Goal: Contribute content: Add original content to the website for others to see

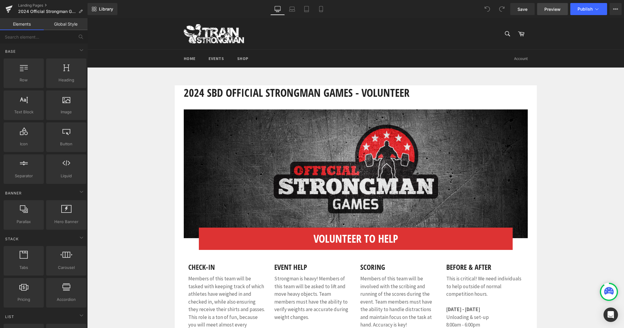
click at [561, 10] on span "Preview" at bounding box center [553, 9] width 16 height 6
click at [8, 8] on icon at bounding box center [8, 9] width 7 height 15
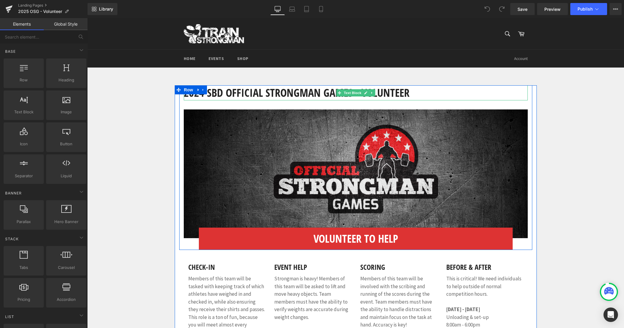
click at [210, 94] on h1 "2024 SBD Official Strongman Games - Volunteer" at bounding box center [356, 92] width 344 height 15
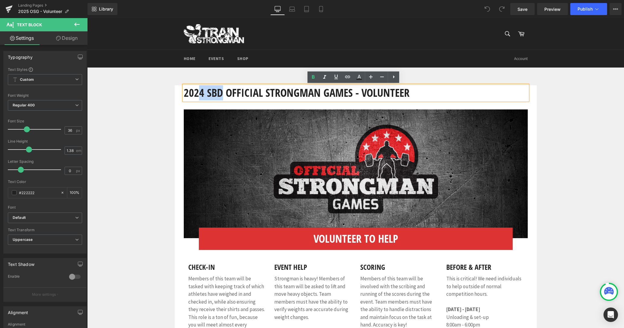
drag, startPoint x: 196, startPoint y: 94, endPoint x: 219, endPoint y: 95, distance: 22.4
click at [219, 95] on h1 "2024 SBD Official Strongman Games - Volunteer" at bounding box center [356, 92] width 344 height 15
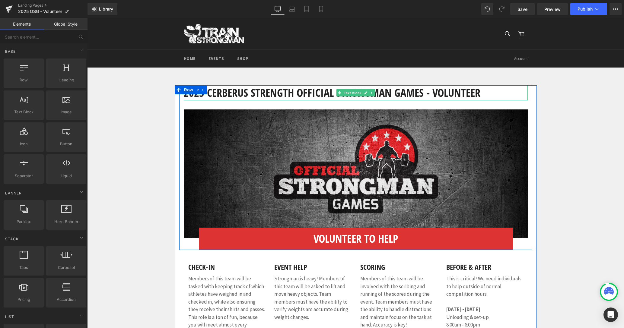
click at [479, 94] on h1 "2025 Cerberus Strength Official Strongman Games - Volunteer" at bounding box center [356, 92] width 344 height 15
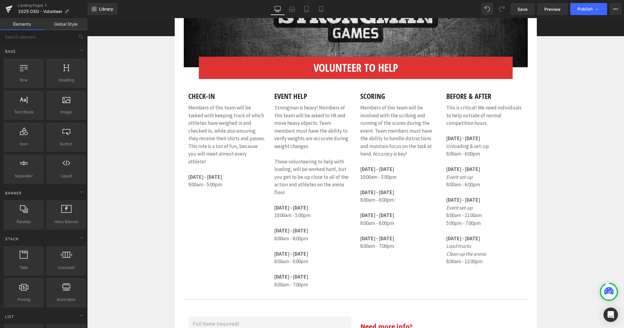
scroll to position [171, 0]
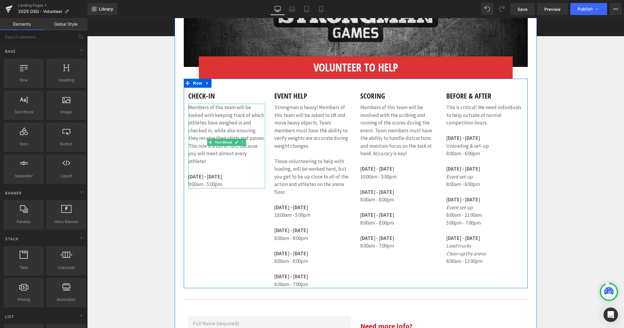
click at [225, 181] on p "9:00am - 5:00pm" at bounding box center [226, 185] width 77 height 8
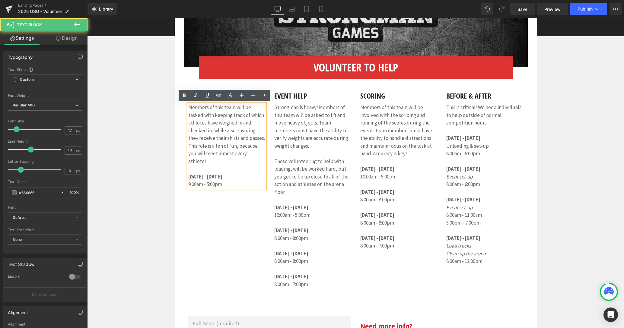
drag, startPoint x: 221, startPoint y: 169, endPoint x: 216, endPoint y: 170, distance: 5.5
click at [221, 174] on b "[DATE] - [DATE]" at bounding box center [205, 177] width 34 height 7
drag, startPoint x: 211, startPoint y: 169, endPoint x: 219, endPoint y: 170, distance: 7.6
click at [219, 174] on b "[DATE] - [DATE]" at bounding box center [205, 177] width 34 height 7
click at [188, 181] on p "9:00am - 5:00pm" at bounding box center [226, 185] width 77 height 8
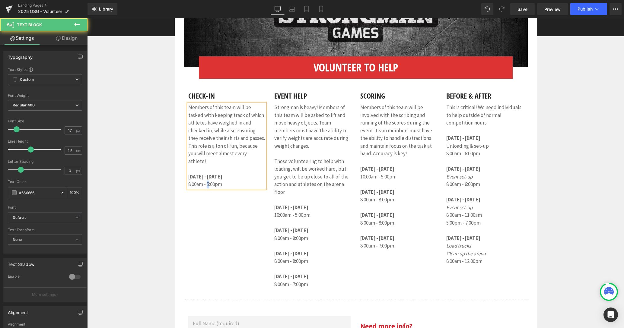
click at [207, 181] on p "8:00am - 5:00pm" at bounding box center [226, 185] width 77 height 8
click at [211, 200] on div "Check-in Heading Members of this team will be tasked with keeping track of whic…" at bounding box center [356, 184] width 344 height 210
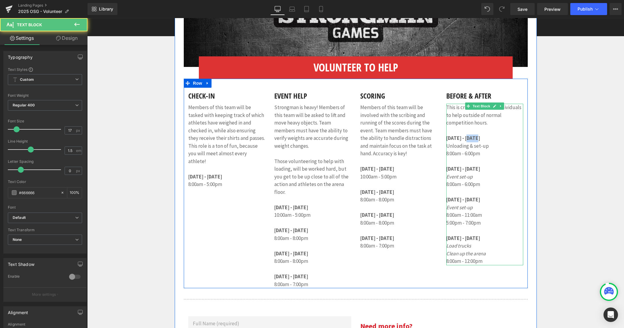
drag, startPoint x: 467, startPoint y: 139, endPoint x: 476, endPoint y: 139, distance: 8.5
click at [476, 139] on strong "[DATE] - [DATE]" at bounding box center [463, 138] width 34 height 7
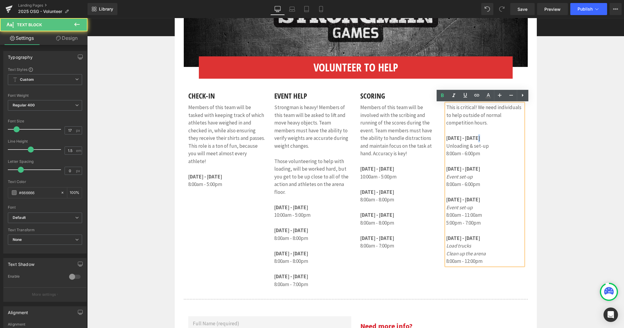
click at [478, 138] on strong "[DATE] - [DATE]" at bounding box center [463, 138] width 34 height 7
drag, startPoint x: 483, startPoint y: 139, endPoint x: 468, endPoint y: 140, distance: 15.8
click at [468, 140] on strong "[DATE] - [DATE]" at bounding box center [463, 138] width 34 height 7
click at [447, 155] on p "8:00am - 6:00pm" at bounding box center [484, 154] width 77 height 8
drag, startPoint x: 475, startPoint y: 170, endPoint x: 486, endPoint y: 170, distance: 11.5
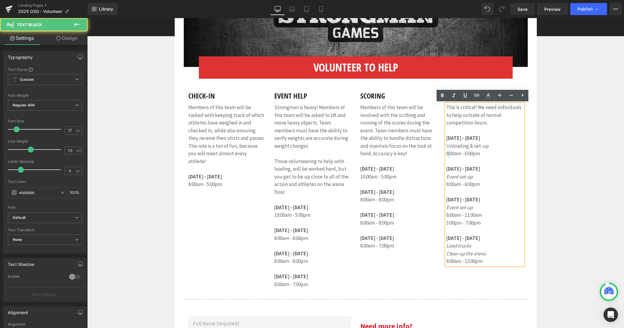
click at [480, 170] on span "[DATE] - [DATE]" at bounding box center [463, 169] width 34 height 7
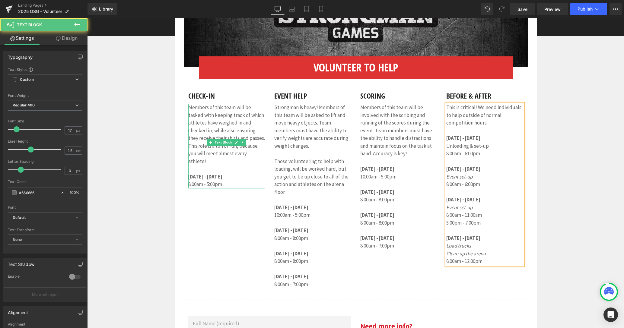
click at [188, 170] on div "Members of this team will be tasked with keeping track of which athletes have w…" at bounding box center [226, 146] width 77 height 85
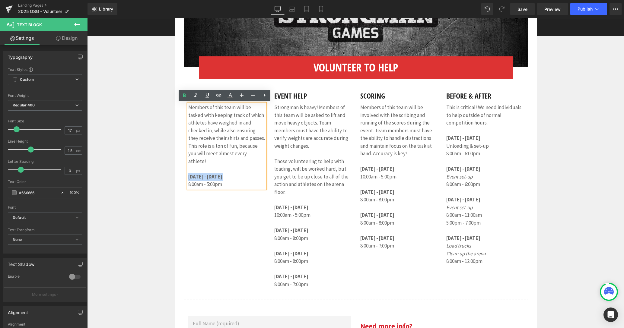
drag, startPoint x: 219, startPoint y: 177, endPoint x: 188, endPoint y: 173, distance: 31.7
click at [184, 172] on div "Check-in Heading Members of this team will be tasked with keeping track of whic…" at bounding box center [227, 138] width 86 height 101
click at [217, 181] on p "8:00am - 5:00pm" at bounding box center [226, 185] width 77 height 8
drag, startPoint x: 221, startPoint y: 178, endPoint x: 186, endPoint y: 171, distance: 35.4
click at [188, 171] on div "Members of this team will be tasked with keeping track of which athletes have w…" at bounding box center [226, 146] width 77 height 85
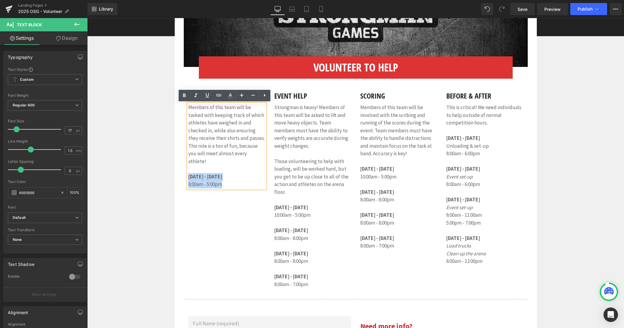
copy div "[DATE] - [DATE] 8:00am - 5:00pm"
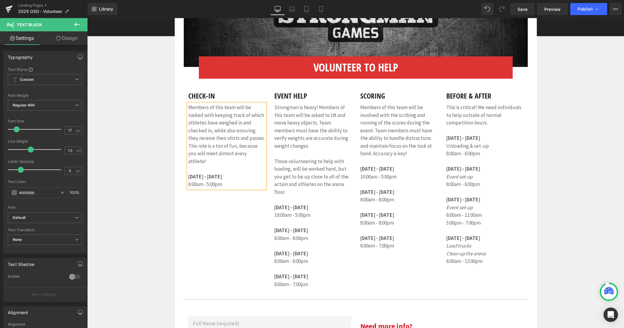
click at [188, 174] on b "[DATE] - [DATE]" at bounding box center [205, 177] width 34 height 7
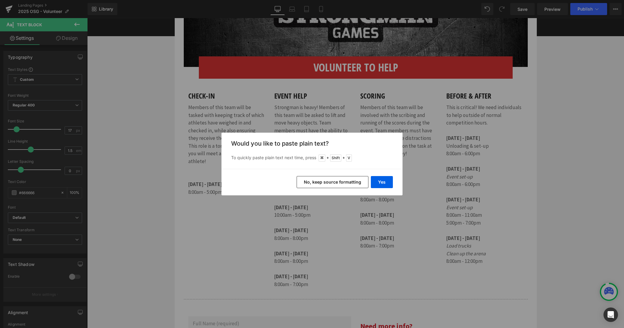
click at [358, 182] on button "No, keep source formatting" at bounding box center [333, 182] width 72 height 12
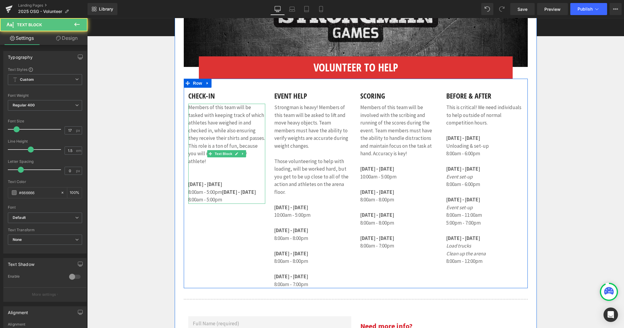
click at [223, 189] on b "[DATE] - [DATE]" at bounding box center [239, 192] width 34 height 7
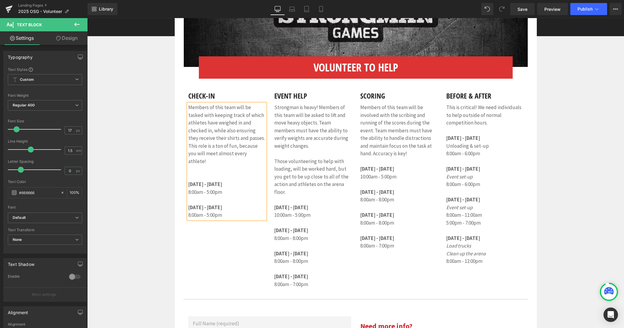
click at [199, 169] on p "Members of this team will be tasked with keeping track of which athletes have w…" at bounding box center [226, 142] width 77 height 77
click at [198, 197] on b "[DATE] - [DATE]" at bounding box center [205, 200] width 34 height 7
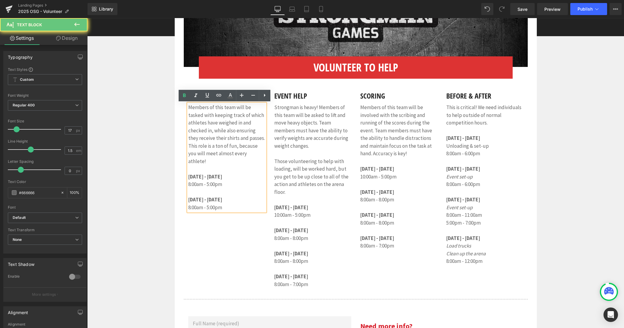
click at [196, 189] on p at bounding box center [226, 193] width 77 height 8
click at [202, 174] on span "[DATE] - [DATE]" at bounding box center [205, 177] width 34 height 7
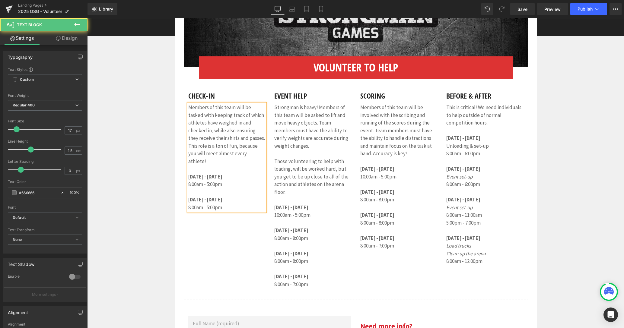
drag, startPoint x: 227, startPoint y: 169, endPoint x: 231, endPoint y: 169, distance: 3.9
click at [222, 174] on span "[DATE] - [DATE]" at bounding box center [205, 177] width 34 height 7
click at [188, 178] on div "Members of this team will be tasked with keeping track of which athletes have w…" at bounding box center [226, 158] width 77 height 108
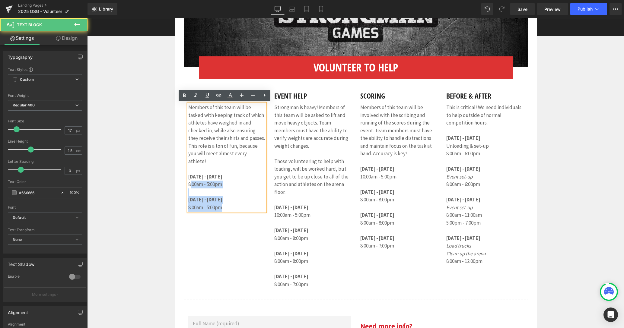
click at [188, 181] on p "8:00am - 5:00pm" at bounding box center [226, 185] width 77 height 8
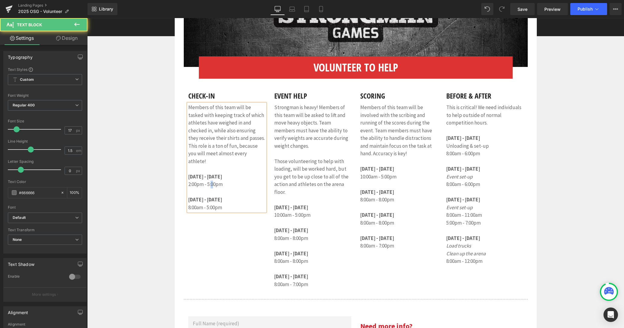
click at [211, 181] on p "2:00pm - 5:00pm" at bounding box center [226, 185] width 77 height 8
click at [212, 204] on p "8:00am - 5:00pm" at bounding box center [226, 208] width 77 height 8
click at [187, 227] on div "Check-in Heading Members of this team will be tasked with keeping track of whic…" at bounding box center [356, 184] width 344 height 210
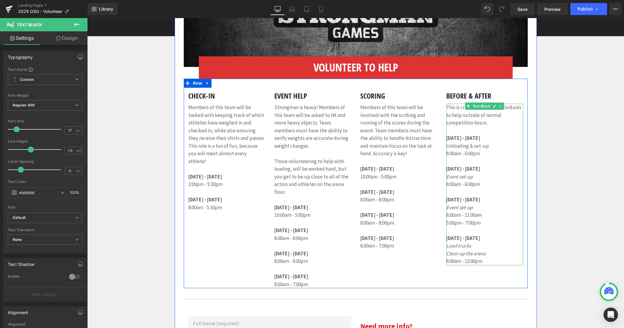
drag, startPoint x: 470, startPoint y: 200, endPoint x: 485, endPoint y: 200, distance: 14.5
click at [480, 200] on strong "[DATE] - [DATE]" at bounding box center [463, 200] width 34 height 7
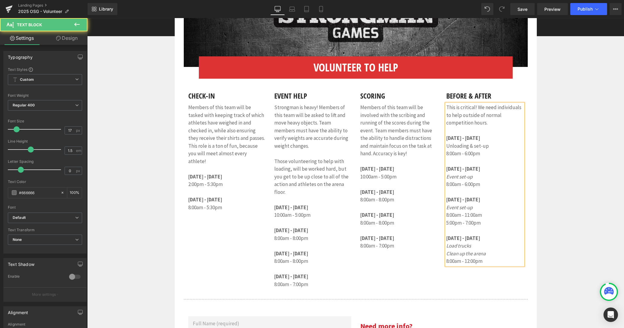
drag, startPoint x: 465, startPoint y: 239, endPoint x: 482, endPoint y: 239, distance: 16.6
click at [480, 239] on strong "[DATE] - [DATE]" at bounding box center [463, 238] width 34 height 7
drag, startPoint x: 482, startPoint y: 216, endPoint x: 482, endPoint y: 222, distance: 6.4
click at [482, 222] on p "[DATE] - [DATE] Event set-up 8:00am - 11:00am 5:00pm - 7:00pm [DATE] - [DATE] L…" at bounding box center [484, 220] width 77 height 62
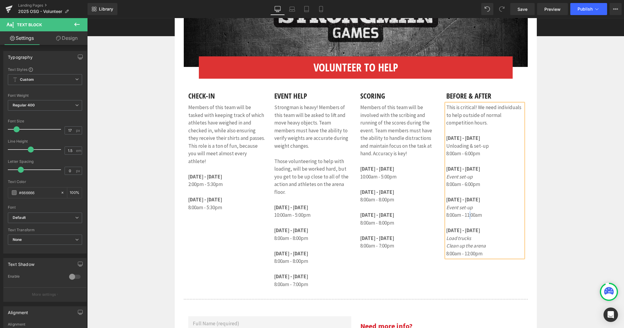
click at [469, 216] on p "[DATE] - [DATE] Event set-up 8:00am - 11:00am [DATE] - [DATE] Load trucks" at bounding box center [484, 216] width 77 height 54
drag, startPoint x: 484, startPoint y: 216, endPoint x: 445, endPoint y: 193, distance: 44.6
click at [446, 193] on p "[DATE] - [DATE] Event set-up 8:00am - 11:00am [DATE] - [DATE] Load trucks" at bounding box center [484, 216] width 77 height 54
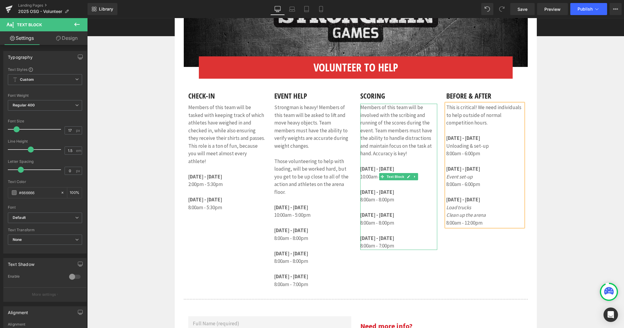
click at [396, 204] on p "8:00am - 8:00pm [DATE] - [DATE] 8:00am - 8:00pm" at bounding box center [398, 215] width 77 height 39
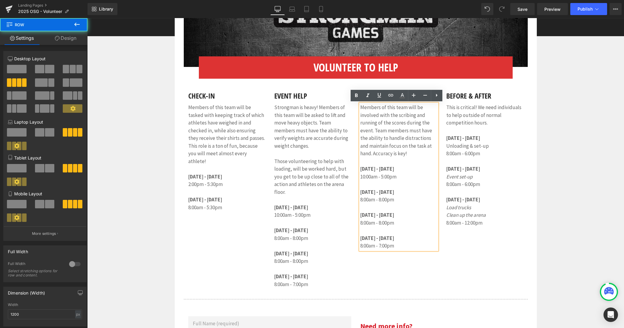
click at [499, 283] on div "Check-in Heading Members of this team will be tasked with keeping track of whic…" at bounding box center [356, 184] width 344 height 210
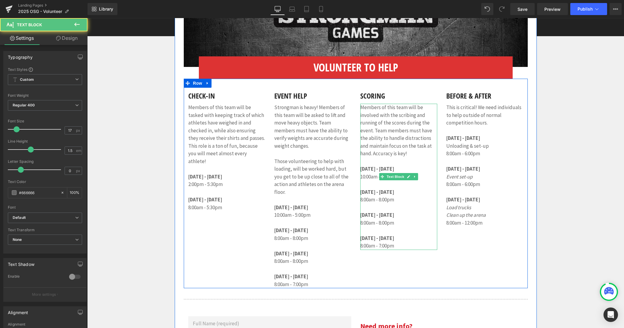
click at [382, 194] on span "[DATE] - [DATE]" at bounding box center [377, 192] width 34 height 7
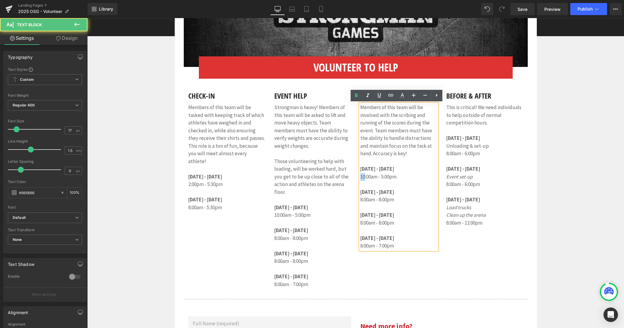
drag, startPoint x: 362, startPoint y: 177, endPoint x: 358, endPoint y: 177, distance: 3.6
click at [360, 177] on p "10:00am - 5:00pm" at bounding box center [398, 177] width 77 height 8
click at [360, 178] on p "9:00am - 5:00pm" at bounding box center [398, 177] width 77 height 8
click at [379, 200] on p "8:00am - 8:00pm [DATE] - [DATE] 8:00am - 8:00pm" at bounding box center [398, 215] width 77 height 39
click at [380, 223] on p "8:00am - 7:00pm [DATE] - [DATE] 8:00am - 8:00pm" at bounding box center [398, 215] width 77 height 39
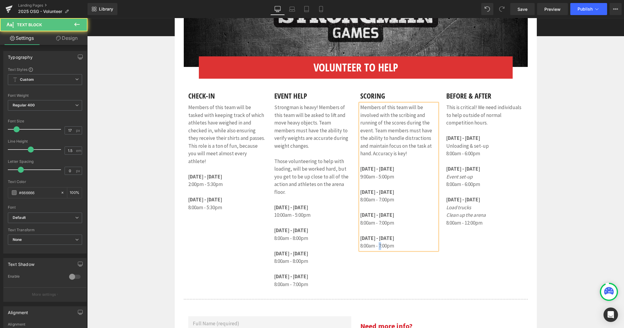
click at [380, 247] on p "[DATE] - [DATE] 8:00am - 7:00pm" at bounding box center [398, 242] width 77 height 15
click at [447, 242] on div "Check-in Heading Members of this team will be tasked with keeping track of whic…" at bounding box center [356, 184] width 344 height 210
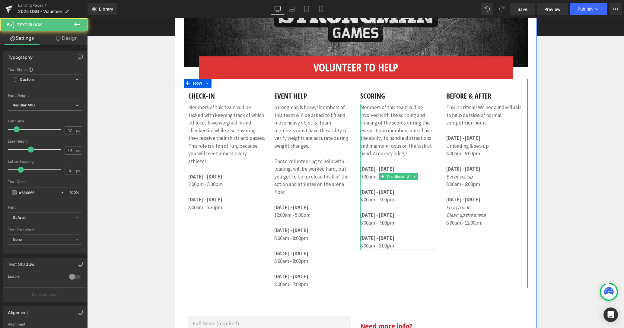
click at [383, 169] on span "[DATE] - [DATE]" at bounding box center [377, 169] width 34 height 7
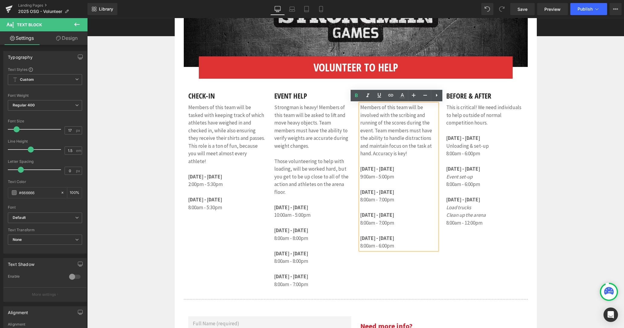
click at [394, 168] on span "[DATE] - [DATE]" at bounding box center [377, 169] width 34 height 7
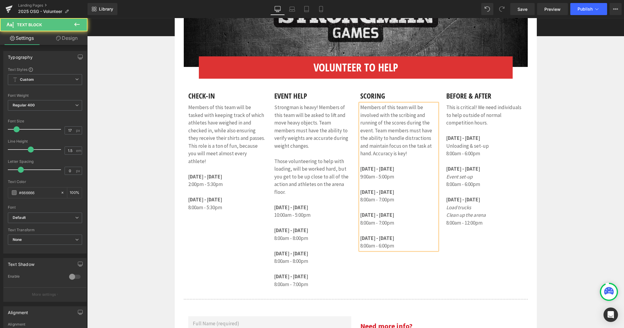
drag, startPoint x: 377, startPoint y: 192, endPoint x: 393, endPoint y: 192, distance: 16.3
click at [393, 192] on span "[DATE] - [DATE]" at bounding box center [377, 192] width 34 height 7
drag, startPoint x: 383, startPoint y: 216, endPoint x: 398, endPoint y: 216, distance: 15.7
click at [394, 216] on span "[DATE] - [DATE]" at bounding box center [377, 215] width 34 height 7
drag, startPoint x: 379, startPoint y: 238, endPoint x: 405, endPoint y: 240, distance: 26.0
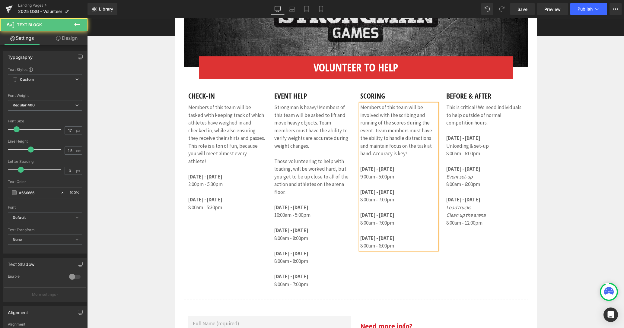
click at [405, 240] on p "[DATE] - [DATE] 8:00am - 6:00pm" at bounding box center [398, 242] width 77 height 15
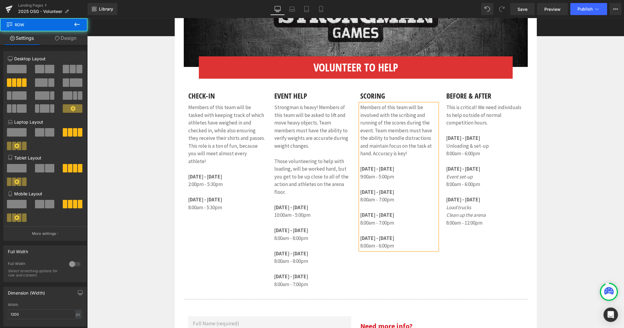
click at [430, 264] on div "Check-in Heading Members of this team will be tasked with keeping track of whic…" at bounding box center [356, 184] width 344 height 210
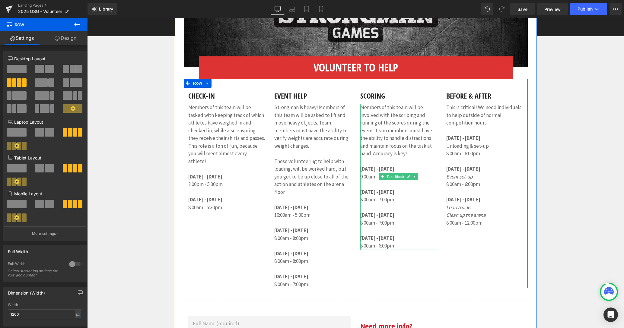
click at [392, 239] on span "[DATE] - [DATE]" at bounding box center [377, 238] width 34 height 7
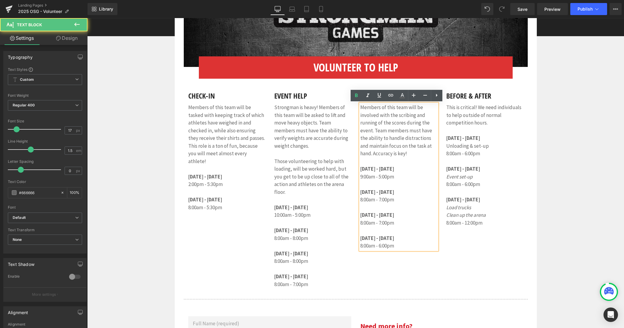
click at [392, 239] on span "[DATE] - [DATE]" at bounding box center [377, 238] width 34 height 7
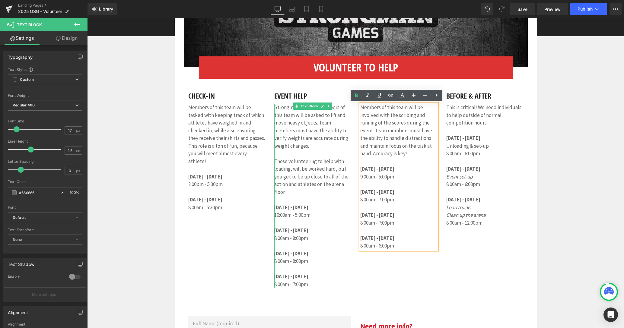
click at [301, 276] on b "[DATE] - [DATE]" at bounding box center [291, 276] width 34 height 7
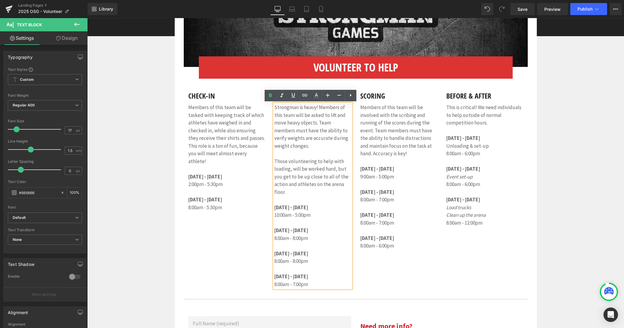
drag, startPoint x: 294, startPoint y: 277, endPoint x: 309, endPoint y: 277, distance: 15.1
click at [308, 277] on b "[DATE] - [DATE]" at bounding box center [291, 276] width 34 height 7
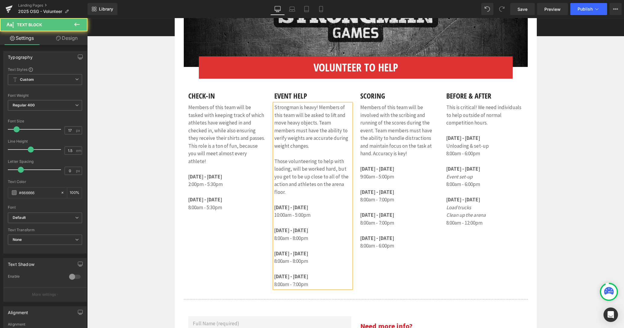
drag, startPoint x: 297, startPoint y: 254, endPoint x: 312, endPoint y: 255, distance: 14.8
click at [308, 255] on b "[DATE] - [DATE]" at bounding box center [291, 254] width 34 height 7
click at [292, 230] on b "[DATE] - [DATE]" at bounding box center [291, 230] width 34 height 7
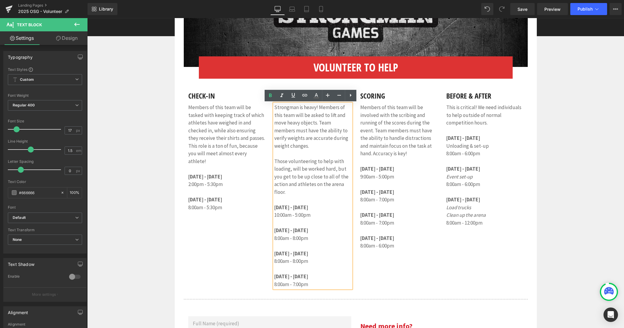
drag, startPoint x: 291, startPoint y: 231, endPoint x: 307, endPoint y: 233, distance: 16.4
click at [307, 233] on b "[DATE] - [DATE]" at bounding box center [291, 230] width 34 height 7
drag, startPoint x: 298, startPoint y: 207, endPoint x: 308, endPoint y: 208, distance: 10.6
click at [308, 208] on span "[DATE] - [DATE]" at bounding box center [291, 207] width 34 height 7
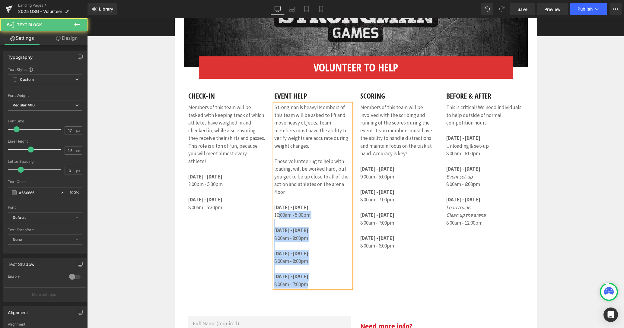
drag, startPoint x: 276, startPoint y: 215, endPoint x: 272, endPoint y: 216, distance: 4.5
click at [274, 216] on p "10:00am - 5:00pm" at bounding box center [312, 216] width 77 height 8
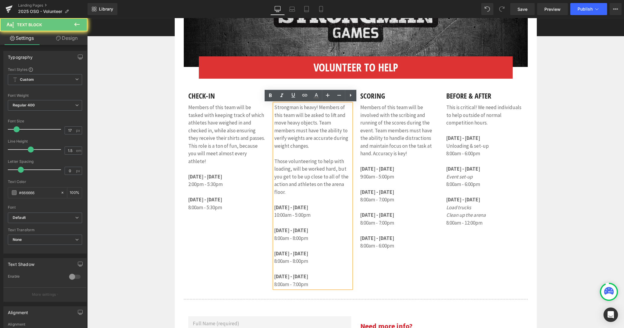
click at [274, 216] on p "10:00am - 5:00pm" at bounding box center [312, 216] width 77 height 8
click at [276, 216] on p "10:00am - 5:00pm" at bounding box center [312, 216] width 77 height 8
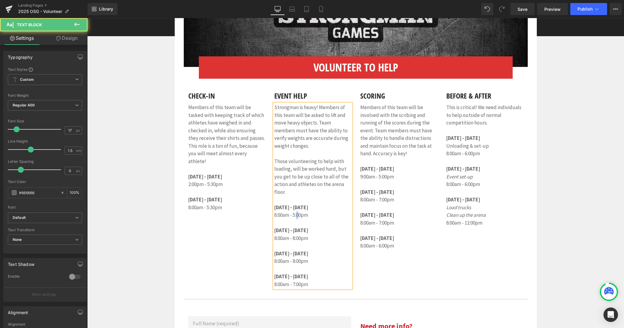
click at [297, 216] on p "8:00am - 5:00pm" at bounding box center [312, 216] width 77 height 8
click at [293, 239] on p "8:00am - 8:00pm [DATE] - [DATE] 8:00am - 8:00pm" at bounding box center [312, 254] width 77 height 39
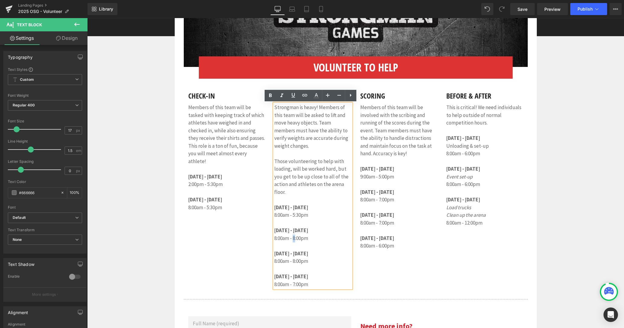
click at [293, 239] on p "8:00am - 8:00pm [DATE] - [DATE] 8:00am - 8:00pm" at bounding box center [312, 254] width 77 height 39
click at [305, 254] on b "[DATE] - [DATE]" at bounding box center [291, 254] width 34 height 7
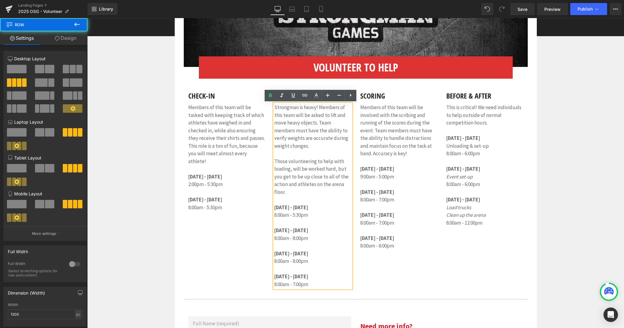
click at [379, 276] on div "Check-in Heading Members of this team will be tasked with keeping track of whic…" at bounding box center [356, 184] width 344 height 210
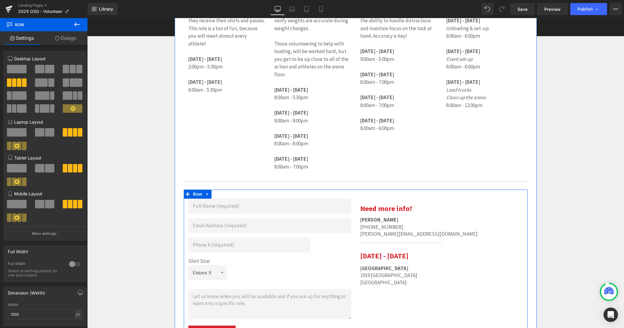
scroll to position [297, 0]
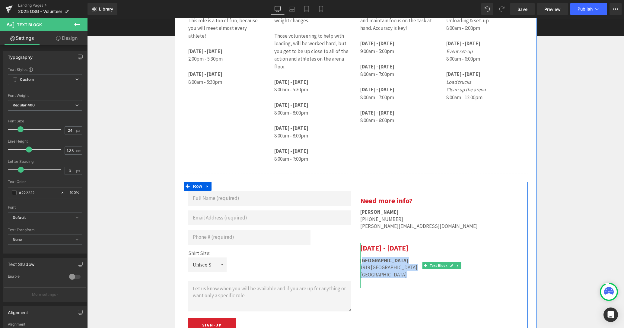
drag, startPoint x: 398, startPoint y: 275, endPoint x: 360, endPoint y: 261, distance: 40.3
click at [360, 261] on p "[GEOGRAPHIC_DATA] [STREET_ADDRESS]" at bounding box center [441, 267] width 163 height 21
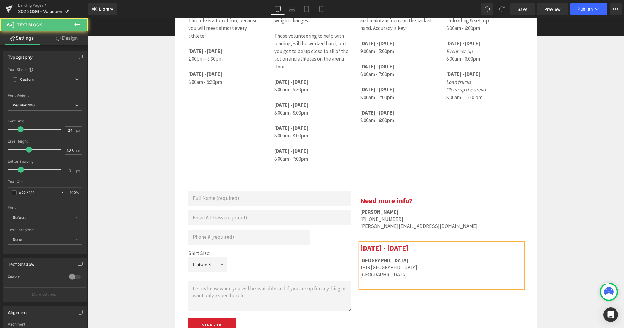
click at [419, 271] on p "[GEOGRAPHIC_DATA] [STREET_ADDRESS]" at bounding box center [441, 267] width 163 height 21
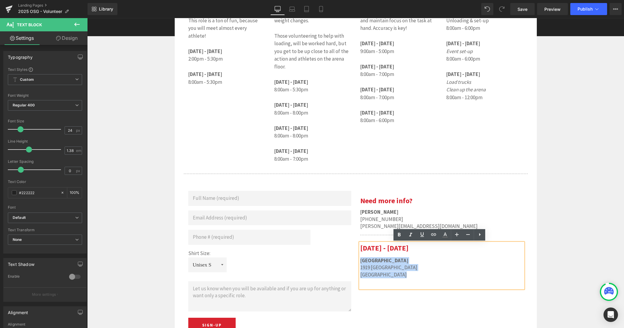
drag, startPoint x: 409, startPoint y: 275, endPoint x: 358, endPoint y: 260, distance: 52.5
click at [360, 260] on p "[GEOGRAPHIC_DATA] [STREET_ADDRESS]" at bounding box center [441, 267] width 163 height 21
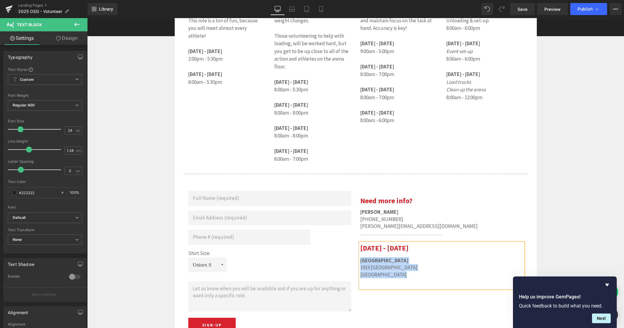
paste div
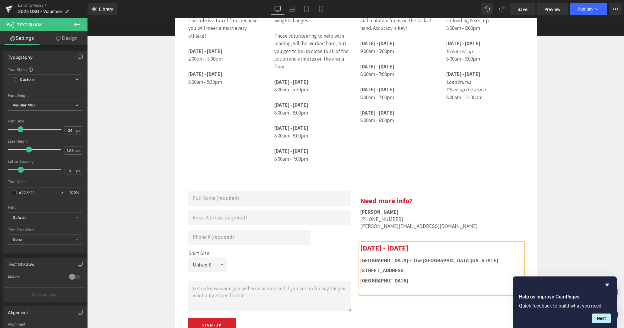
click at [360, 271] on b "[STREET_ADDRESS]" at bounding box center [382, 270] width 45 height 7
click at [360, 281] on p "[GEOGRAPHIC_DATA]" at bounding box center [441, 281] width 163 height 7
click at [573, 243] on div "2025 Cerberus Strength Official Strongman Games - Volunteer Form Text Block Ima…" at bounding box center [355, 100] width 537 height 625
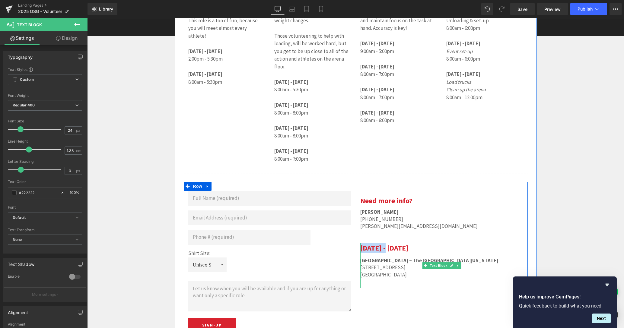
drag, startPoint x: 389, startPoint y: 249, endPoint x: 360, endPoint y: 248, distance: 28.4
click at [360, 248] on font "[DATE] - [DATE]" at bounding box center [384, 248] width 48 height 9
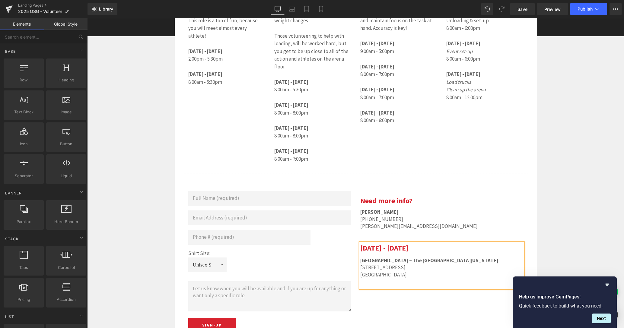
drag, startPoint x: 156, startPoint y: 262, endPoint x: 167, endPoint y: 266, distance: 11.5
click at [156, 262] on div "2025 Cerberus Strength Official Strongman Games - Volunteer Form Text Block Ima…" at bounding box center [355, 100] width 537 height 625
click at [568, 203] on div "2025 Cerberus Strength Official Strongman Games - Volunteer Form Text Block Ima…" at bounding box center [355, 100] width 537 height 625
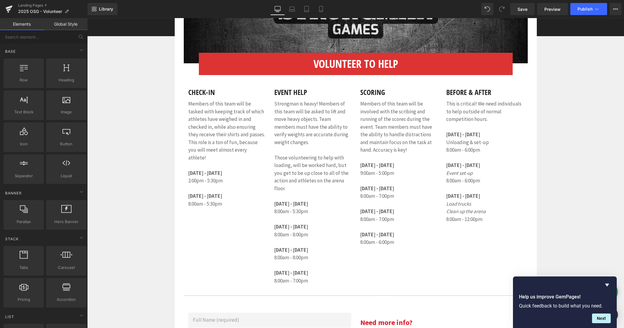
scroll to position [171, 0]
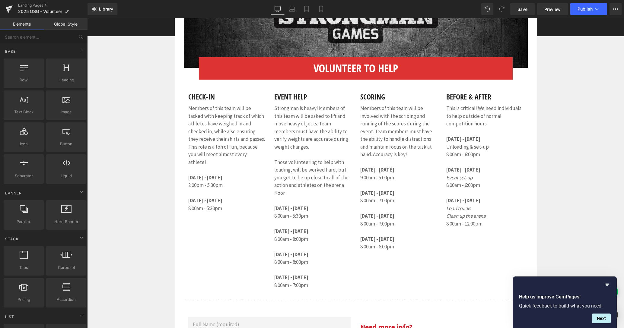
click at [547, 186] on div "2025 Cerberus Strength Official Strongman Games - Volunteer Form Text Block Ima…" at bounding box center [355, 227] width 537 height 625
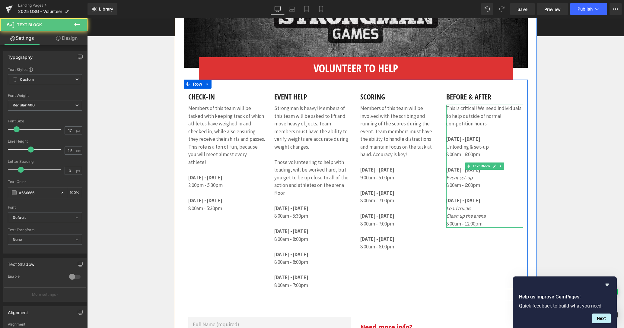
click at [475, 109] on p "This is critical! We need individuals to help outside of normal competition hou…" at bounding box center [484, 116] width 77 height 23
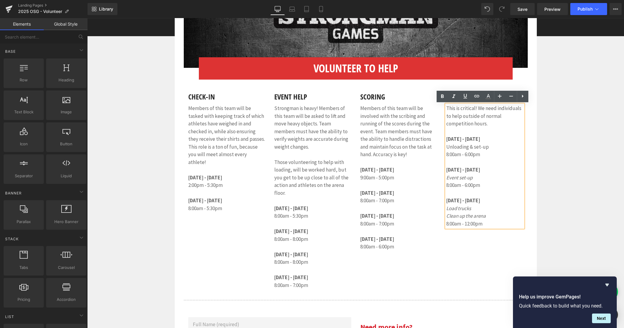
click at [551, 149] on div "2025 Cerberus Strength Official Strongman Games - Volunteer Form Text Block Ima…" at bounding box center [355, 227] width 537 height 625
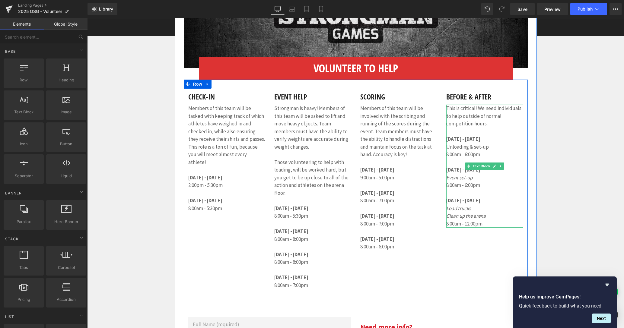
click at [476, 110] on p "This is critical! We need individuals to help outside of normal competition hou…" at bounding box center [484, 116] width 77 height 23
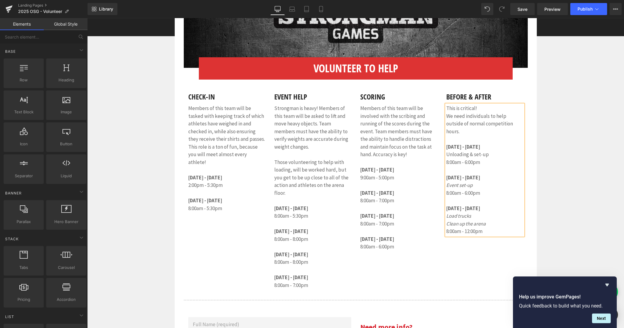
click at [569, 140] on div "2025 Cerberus Strength Official Strongman Games - Volunteer Form Text Block Ima…" at bounding box center [355, 227] width 537 height 625
click at [157, 249] on div "2025 Cerberus Strength Official Strongman Games - Volunteer Form Text Block Ima…" at bounding box center [355, 227] width 537 height 625
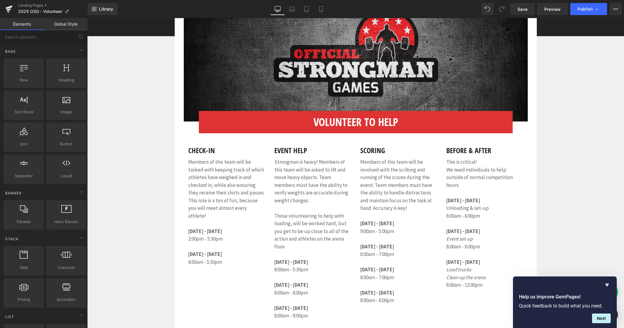
scroll to position [116, 0]
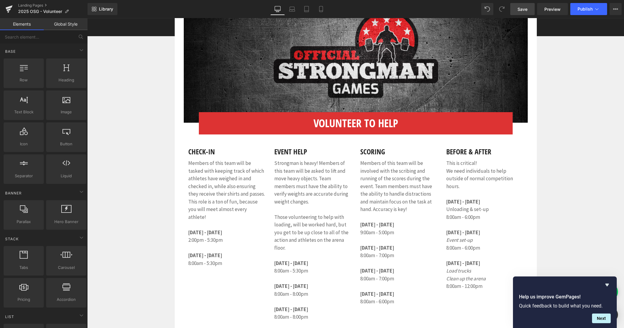
click at [526, 7] on span "Save" at bounding box center [523, 9] width 10 height 6
click at [587, 62] on div "2025 Cerberus Strength Official Strongman Games - Volunteer Form Text Block Ima…" at bounding box center [355, 282] width 537 height 625
click at [592, 10] on span "Publish" at bounding box center [585, 9] width 15 height 5
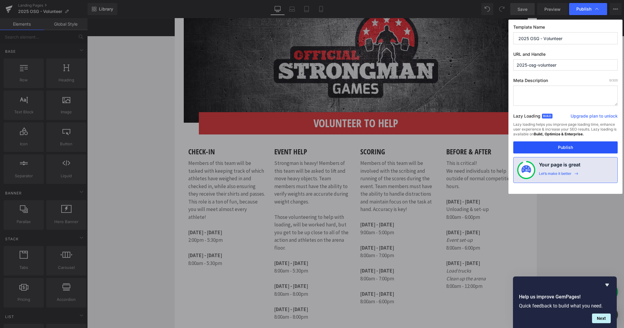
click at [565, 147] on button "Publish" at bounding box center [565, 148] width 104 height 12
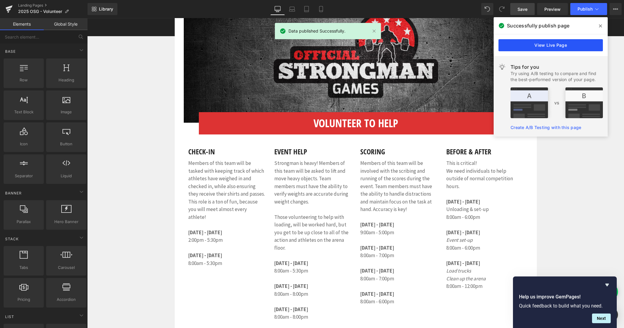
click at [550, 48] on link "View Live Page" at bounding box center [551, 45] width 104 height 12
